Goal: Task Accomplishment & Management: Manage account settings

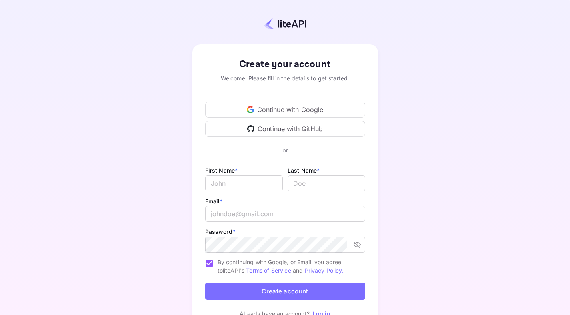
click at [280, 110] on div "Continue with Google" at bounding box center [285, 110] width 160 height 16
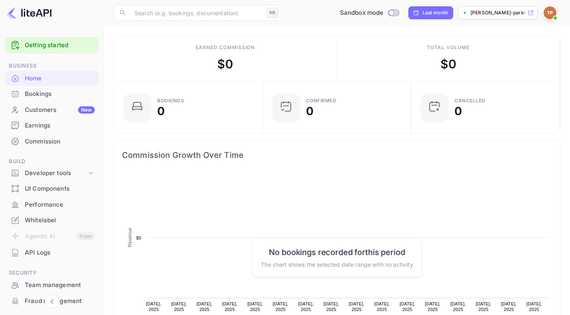
scroll to position [124, 138]
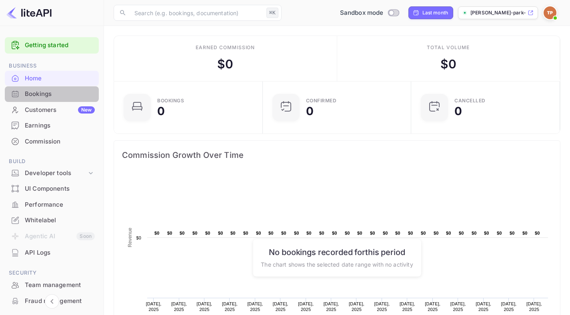
click at [56, 95] on div "Bookings" at bounding box center [60, 94] width 70 height 9
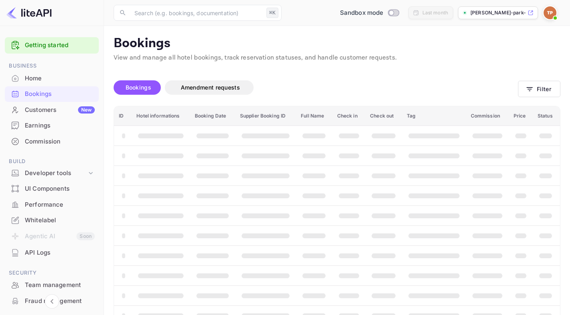
click at [38, 82] on div "Home" at bounding box center [60, 78] width 70 height 9
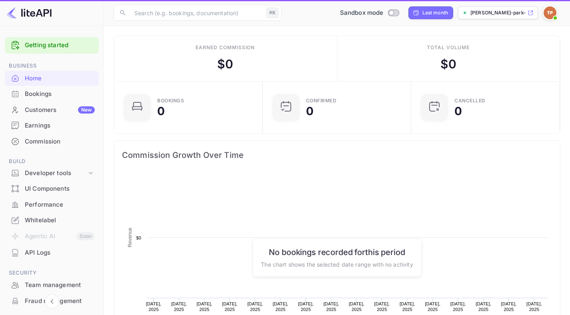
scroll to position [124, 138]
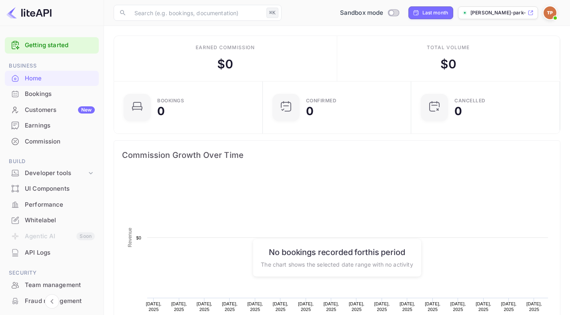
click at [38, 96] on div "Bookings" at bounding box center [60, 94] width 70 height 9
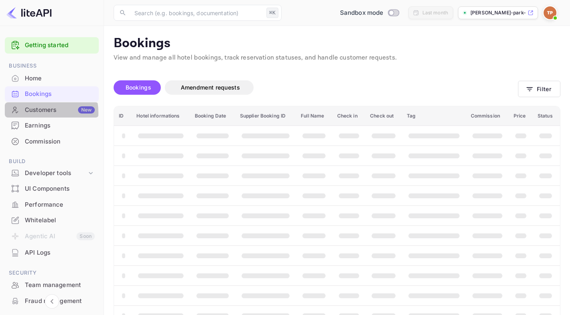
click at [38, 113] on div "Customers New" at bounding box center [60, 110] width 70 height 9
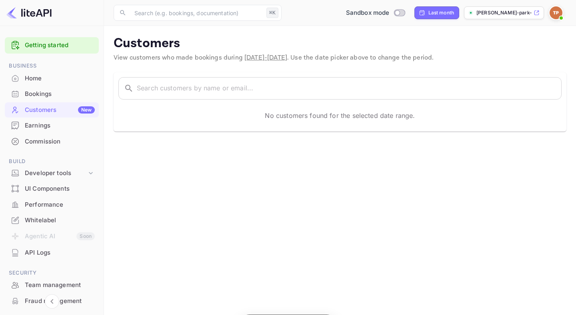
click at [40, 139] on div "Commission" at bounding box center [60, 141] width 70 height 9
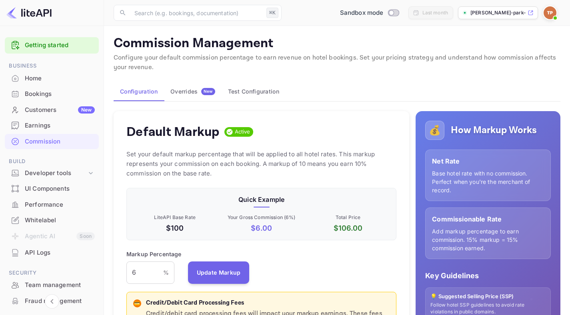
scroll to position [136, 264]
click at [38, 78] on div "Home" at bounding box center [60, 78] width 70 height 9
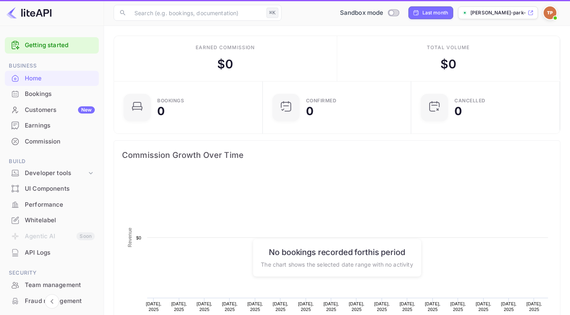
scroll to position [124, 138]
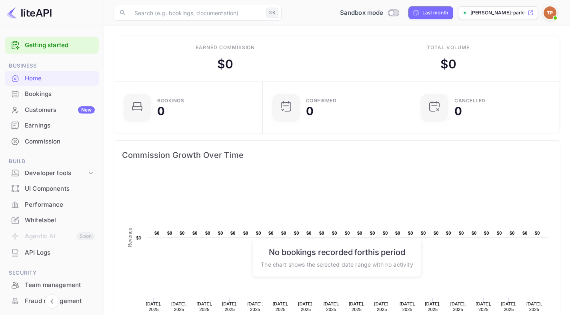
click at [38, 45] on link "Getting started" at bounding box center [60, 45] width 70 height 9
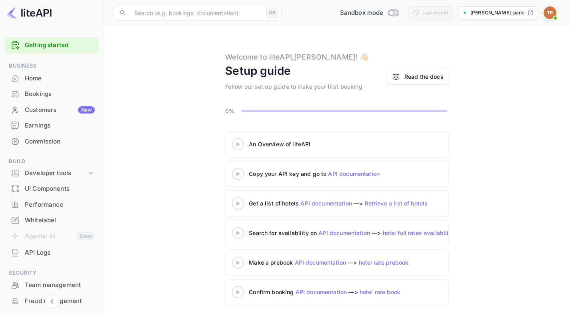
click at [549, 12] on img at bounding box center [550, 12] width 13 height 13
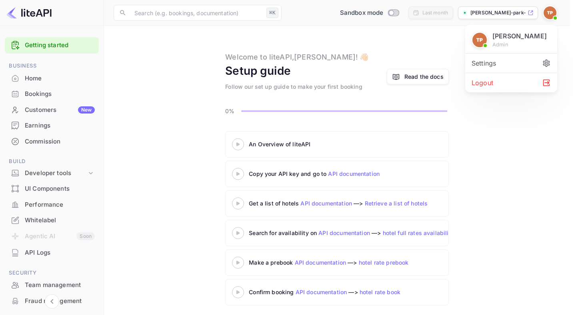
click at [505, 61] on div "Settings" at bounding box center [511, 63] width 92 height 19
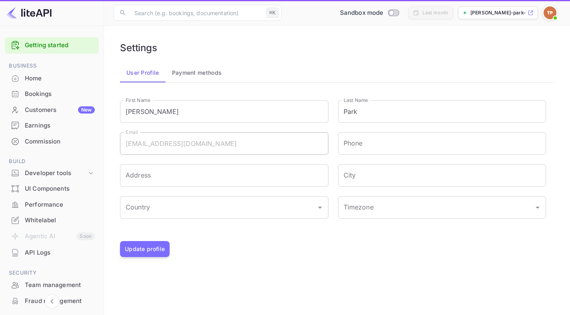
type input "(GMT+01:00) [GEOGRAPHIC_DATA]"
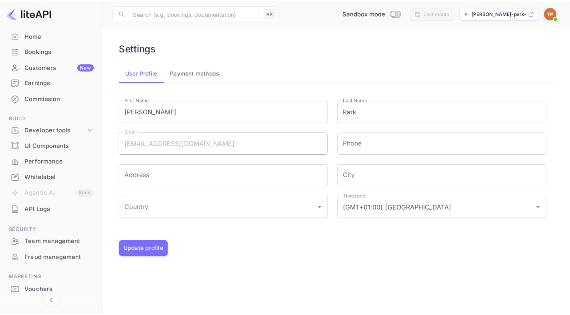
scroll to position [4, 0]
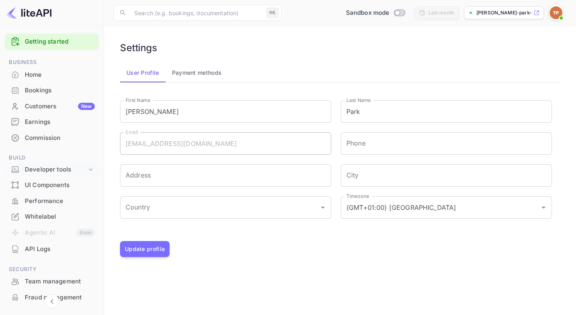
click at [66, 168] on div "Developer tools" at bounding box center [56, 169] width 62 height 9
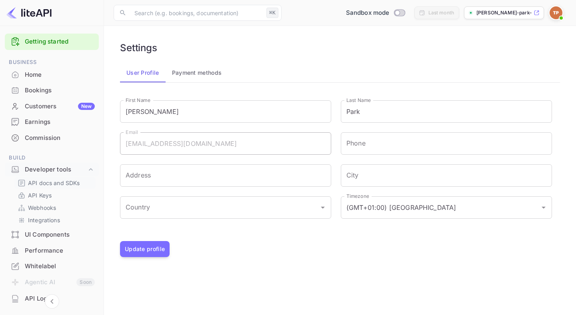
click at [62, 186] on p "API docs and SDKs" at bounding box center [54, 183] width 52 height 8
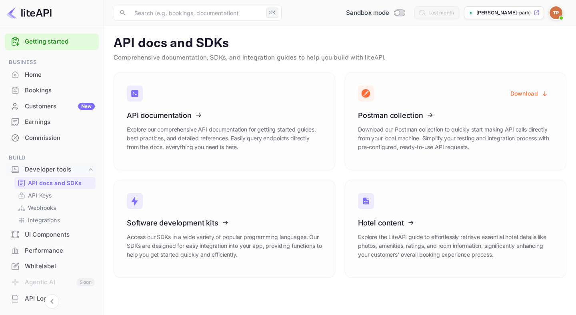
click at [16, 10] on img at bounding box center [28, 12] width 45 height 13
click at [25, 12] on img at bounding box center [28, 12] width 45 height 13
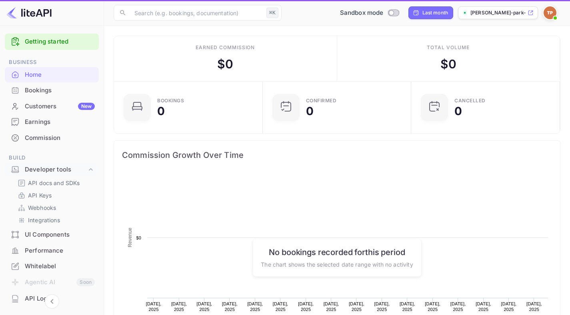
scroll to position [124, 138]
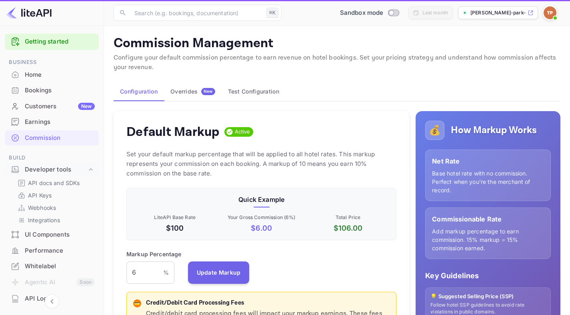
scroll to position [136, 264]
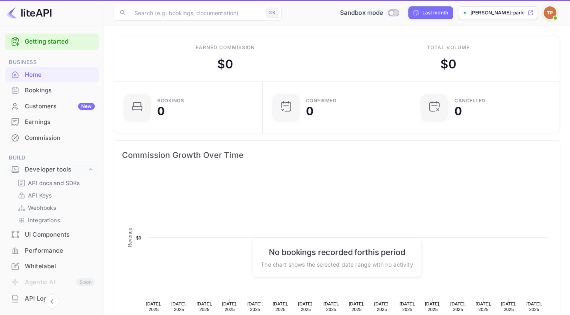
scroll to position [124, 138]
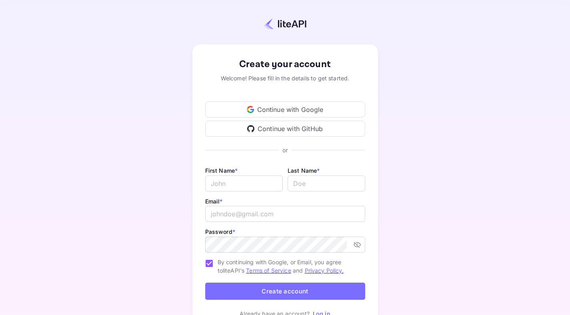
click at [314, 109] on div "Continue with Google" at bounding box center [285, 110] width 160 height 16
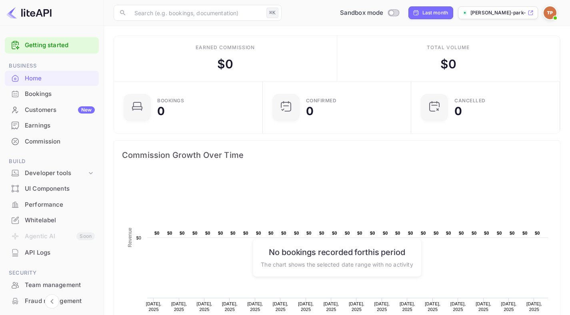
click at [42, 98] on div "Bookings" at bounding box center [60, 94] width 70 height 9
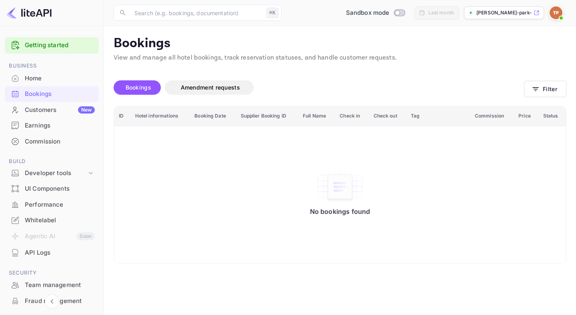
click at [558, 15] on span at bounding box center [561, 18] width 8 height 8
click at [516, 63] on div "Settings" at bounding box center [517, 63] width 92 height 19
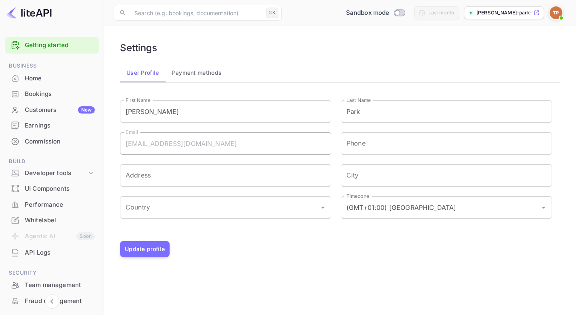
click at [41, 124] on div "Earnings" at bounding box center [60, 125] width 70 height 9
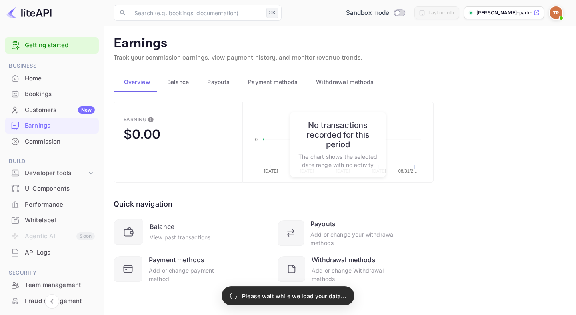
click at [49, 96] on div "Bookings" at bounding box center [60, 94] width 70 height 9
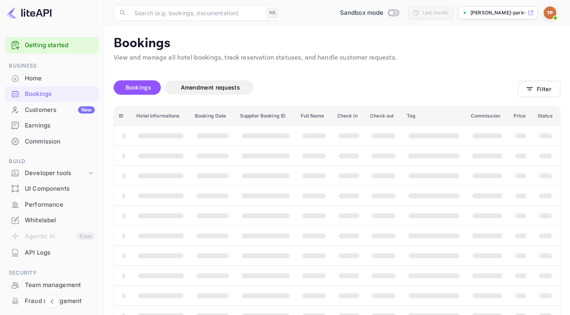
click at [37, 76] on div "Home" at bounding box center [60, 78] width 70 height 9
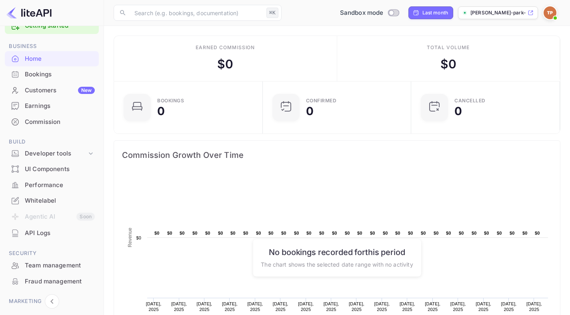
scroll to position [64, 0]
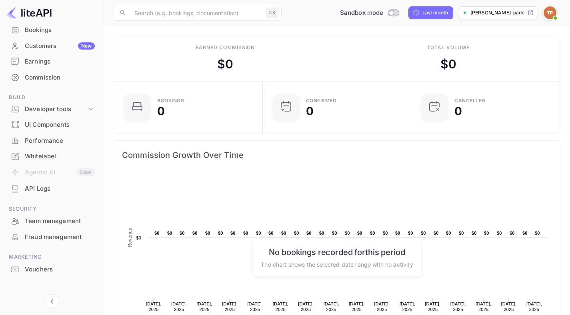
click at [35, 187] on div "API Logs" at bounding box center [60, 188] width 70 height 9
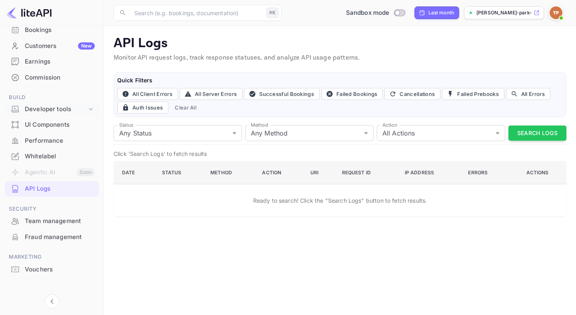
click at [44, 113] on div "Developer tools" at bounding box center [56, 109] width 62 height 9
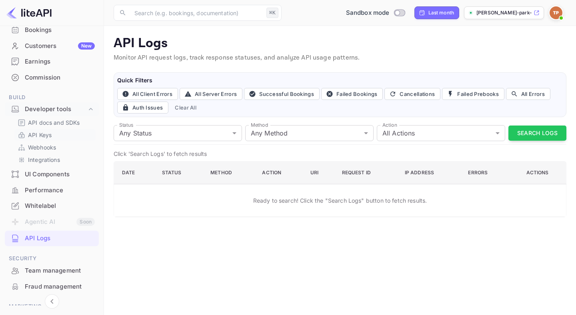
click at [42, 131] on p "API Keys" at bounding box center [40, 135] width 24 height 8
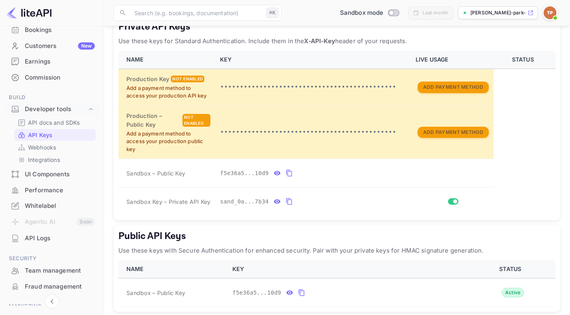
scroll to position [198, 0]
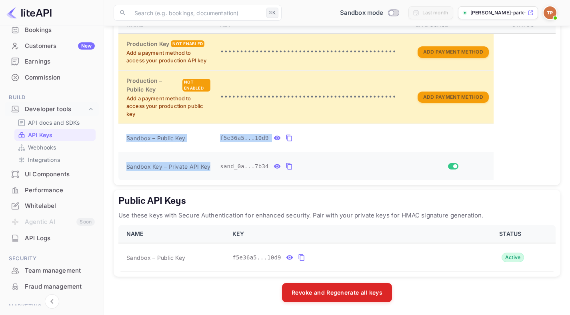
drag, startPoint x: 127, startPoint y: 137, endPoint x: 210, endPoint y: 168, distance: 88.5
click at [210, 168] on tbody "Production Key Not enabled Add a payment method to access your production API k…" at bounding box center [336, 107] width 437 height 147
click at [170, 139] on span "Sandbox – Public Key" at bounding box center [155, 138] width 59 height 8
drag, startPoint x: 125, startPoint y: 136, endPoint x: 186, endPoint y: 141, distance: 60.6
click at [186, 141] on td "Sandbox – Public Key" at bounding box center [166, 138] width 97 height 28
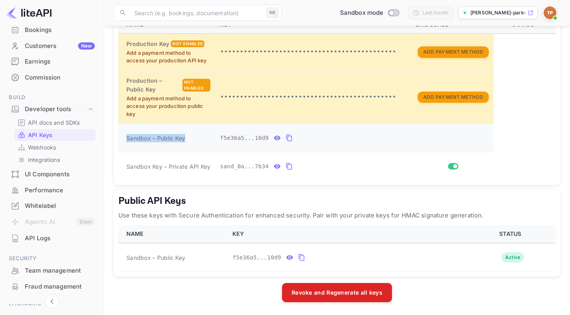
copy span "Sandbox – Public Key"
click at [303, 258] on icon "public api keys table" at bounding box center [301, 258] width 7 height 10
click at [299, 259] on icon "public api keys table" at bounding box center [301, 258] width 7 height 10
click at [300, 258] on icon "public api keys table" at bounding box center [302, 258] width 6 height 7
drag, startPoint x: 126, startPoint y: 257, endPoint x: 188, endPoint y: 259, distance: 62.4
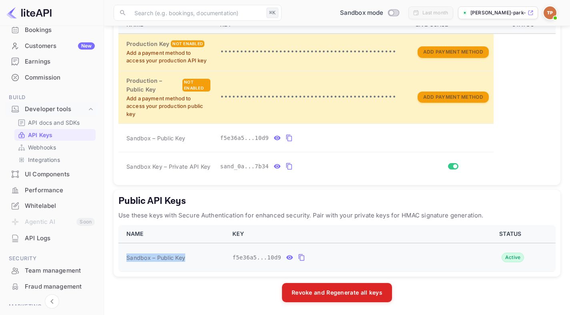
click at [188, 259] on td "Sandbox – Public Key" at bounding box center [172, 257] width 109 height 29
copy span "Sandbox – Public Key"
click at [302, 258] on icon "public api keys table" at bounding box center [301, 258] width 7 height 10
click at [47, 44] on div "Customers New" at bounding box center [60, 46] width 70 height 9
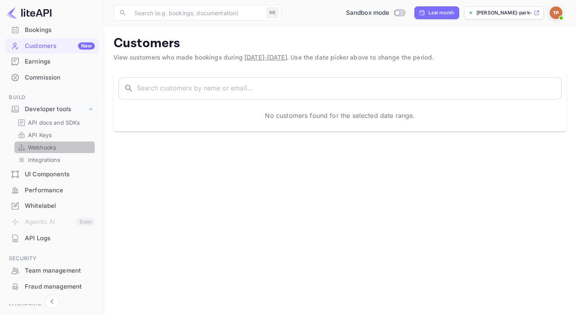
click at [40, 149] on p "Webhooks" at bounding box center [42, 147] width 28 height 8
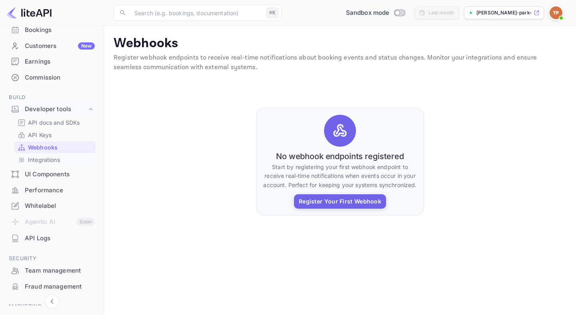
click at [42, 161] on p "Integrations" at bounding box center [44, 160] width 32 height 8
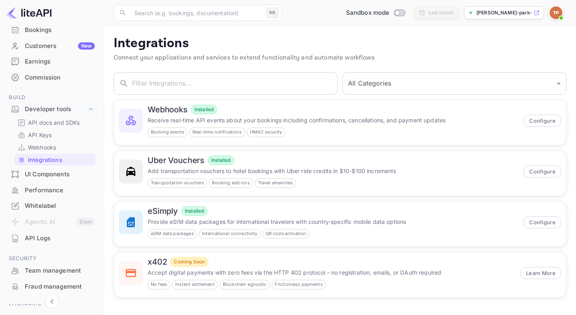
click at [42, 177] on div "UI Components" at bounding box center [60, 174] width 70 height 9
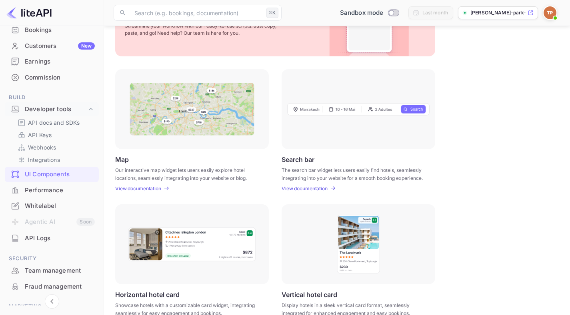
scroll to position [62, 0]
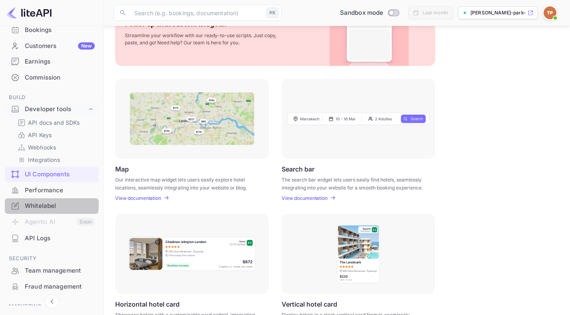
click at [51, 205] on div "Whitelabel" at bounding box center [60, 206] width 70 height 9
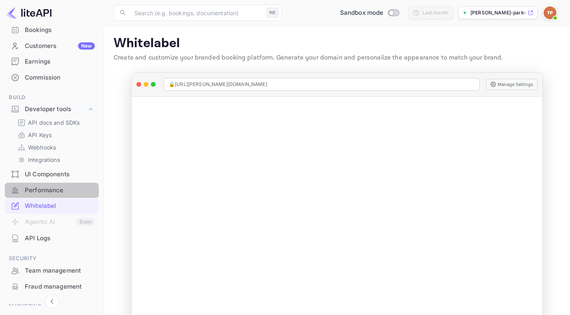
click at [50, 196] on div "Performance" at bounding box center [52, 191] width 94 height 16
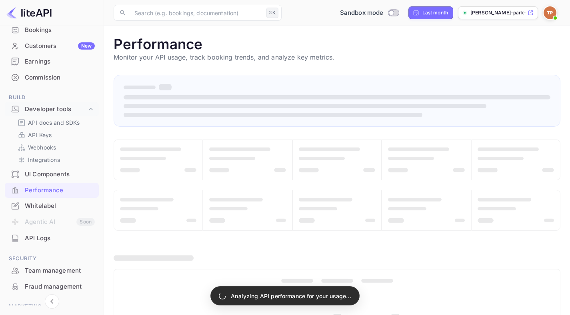
click at [41, 176] on div "UI Components" at bounding box center [60, 174] width 70 height 9
